Goal: Find specific page/section: Find specific page/section

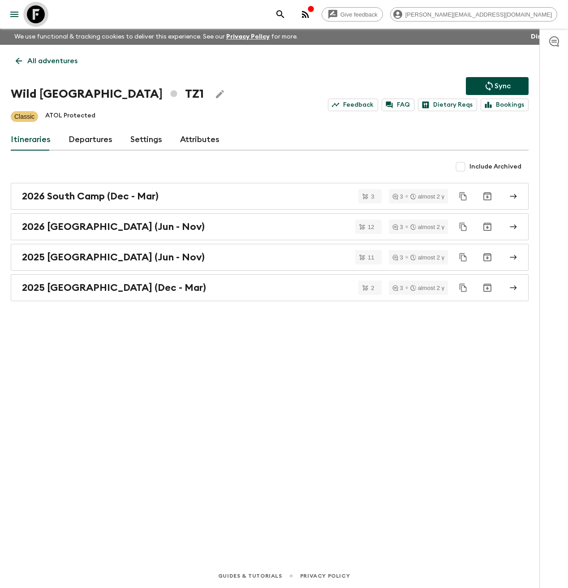
click at [37, 21] on icon at bounding box center [36, 14] width 18 height 18
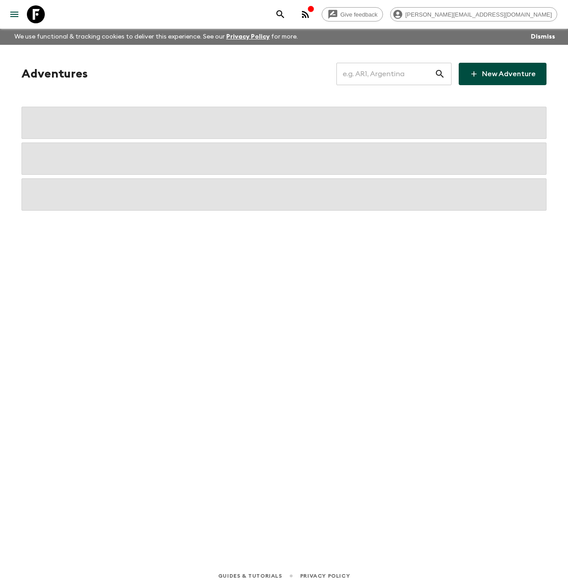
click at [379, 75] on input "text" at bounding box center [386, 73] width 98 height 25
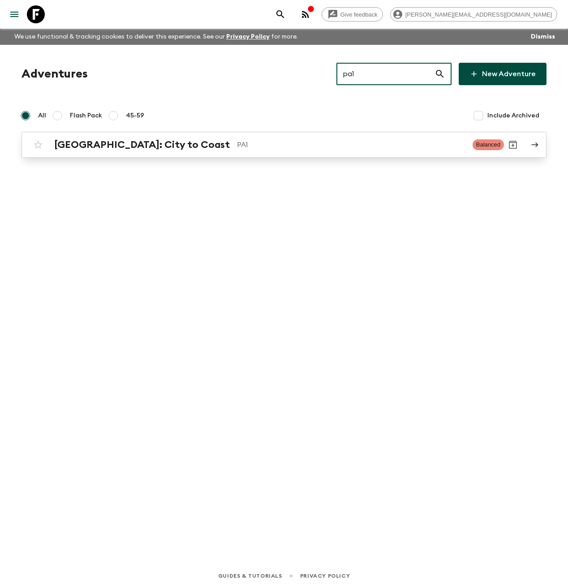
type input "pa1"
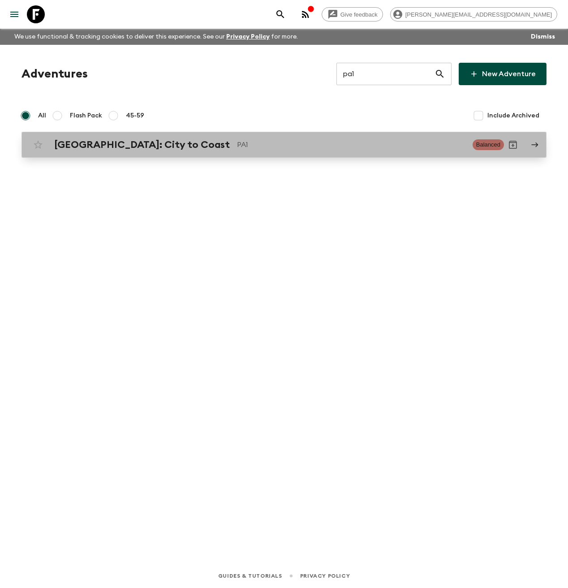
click at [237, 142] on p "PA1" at bounding box center [351, 144] width 229 height 11
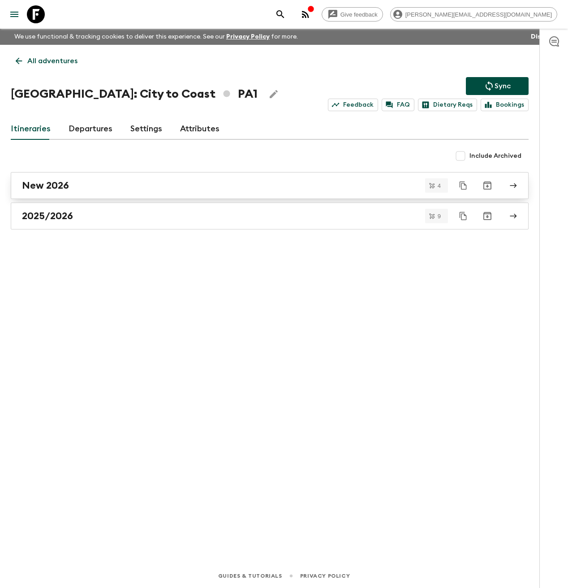
click at [135, 192] on link "New 2026" at bounding box center [270, 185] width 518 height 27
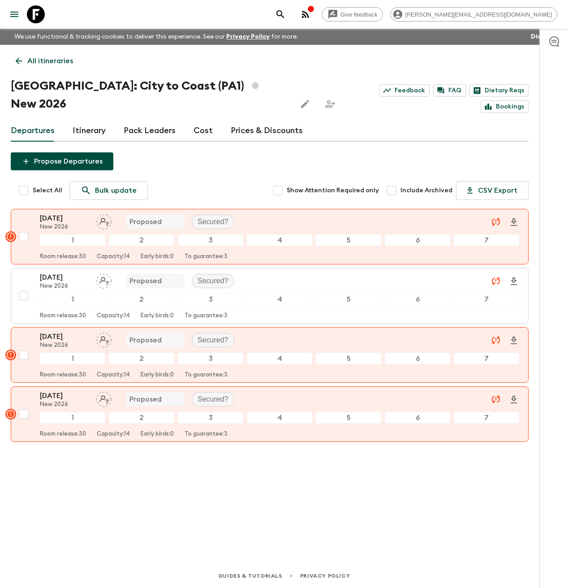
click at [556, 43] on icon "button" at bounding box center [554, 41] width 11 height 11
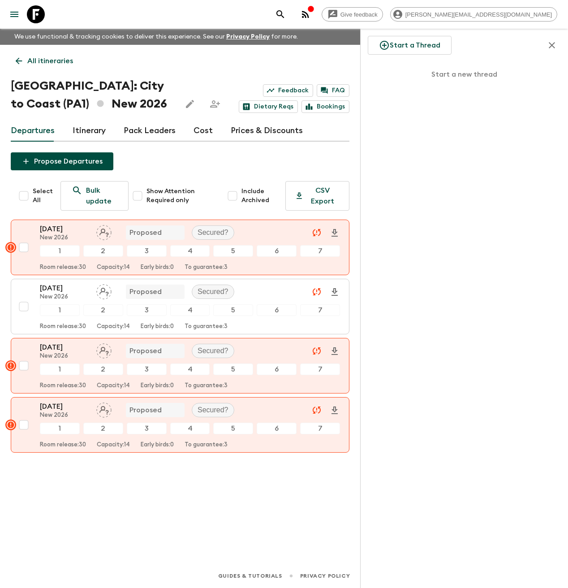
click at [556, 43] on icon "button" at bounding box center [552, 45] width 11 height 11
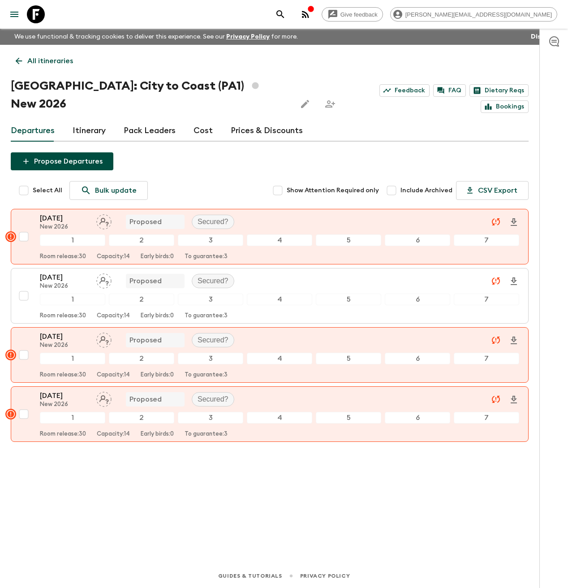
click at [309, 15] on icon "button" at bounding box center [305, 14] width 7 height 7
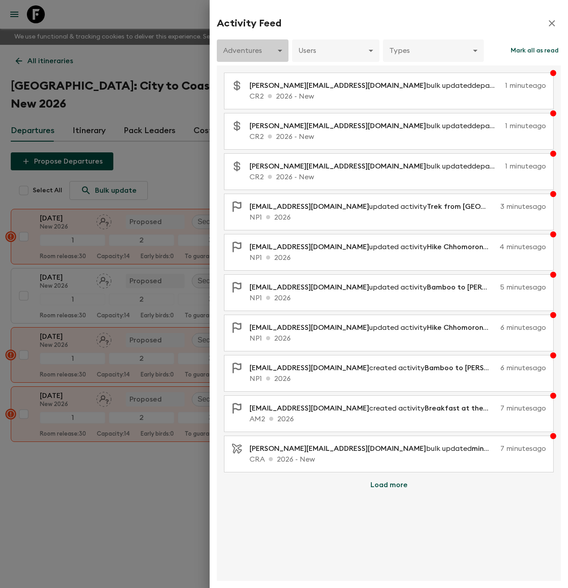
click at [250, 45] on body "Give feedback [PERSON_NAME][EMAIL_ADDRESS][DOMAIN_NAME] We use functional & tra…" at bounding box center [284, 294] width 568 height 588
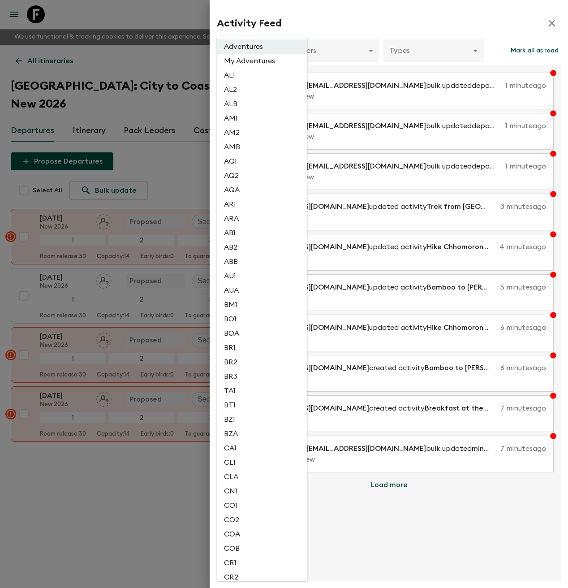
scroll to position [1546, 0]
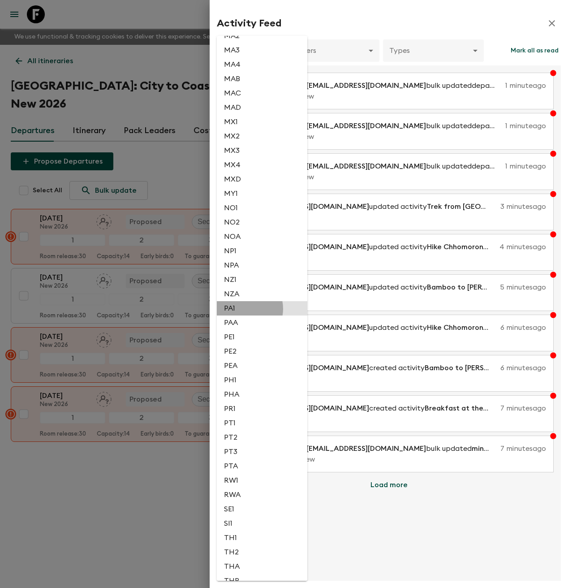
click at [245, 309] on li "PA1" at bounding box center [262, 308] width 91 height 14
type input "0c9c91fd-478a-416c-a92d-ea9615f3f05f"
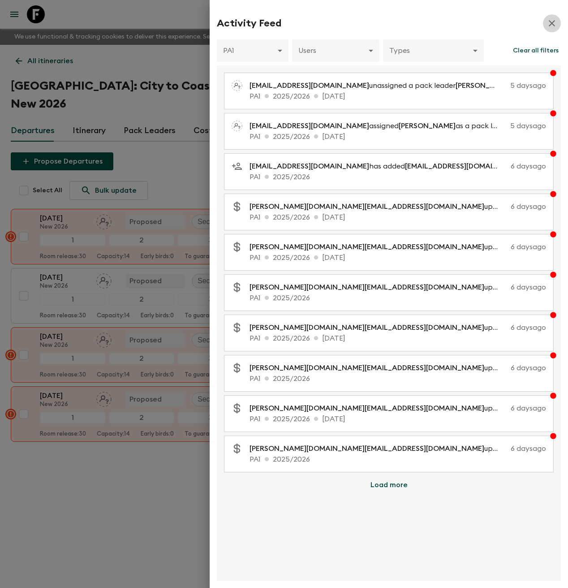
click at [556, 28] on icon "button" at bounding box center [552, 23] width 11 height 11
